Goal: Information Seeking & Learning: Compare options

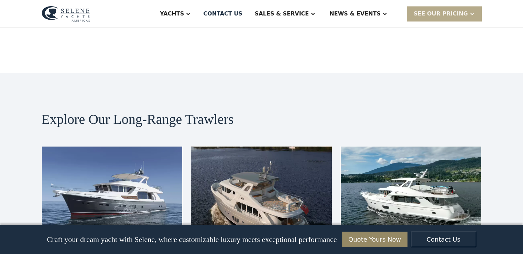
scroll to position [1232, 0]
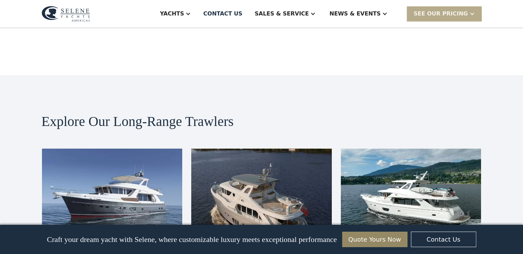
click at [396, 178] on img at bounding box center [411, 187] width 141 height 79
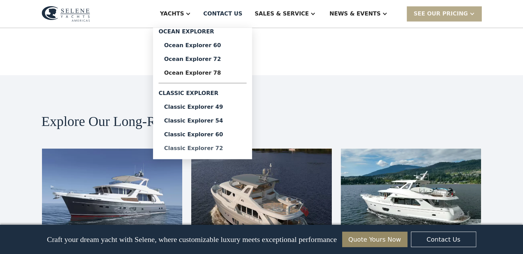
click at [241, 149] on div "Classic Explorer 72" at bounding box center [202, 148] width 77 height 6
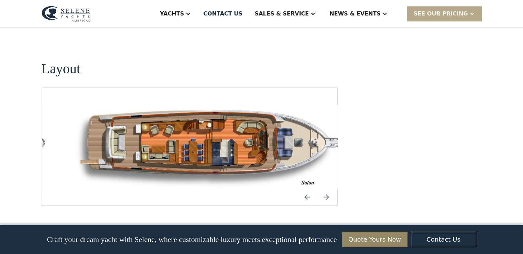
scroll to position [908, 0]
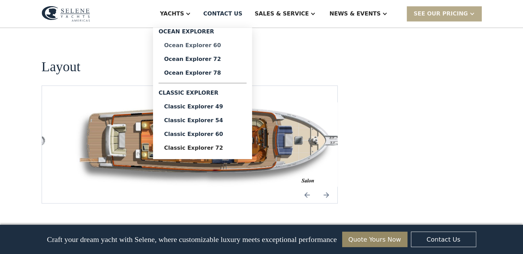
click at [224, 48] on div "Ocean Explorer 60" at bounding box center [202, 46] width 77 height 6
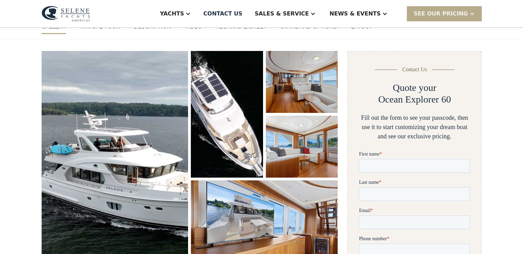
scroll to position [83, 0]
